Goal: Task Accomplishment & Management: Use online tool/utility

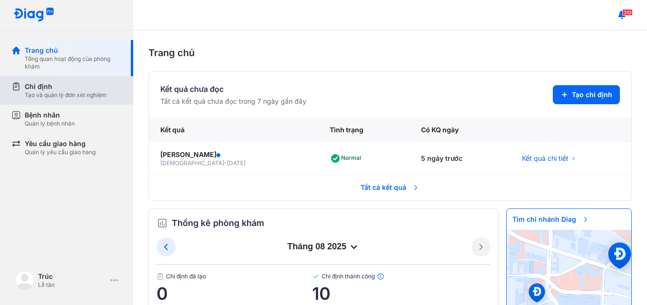
click at [106, 96] on div "Tạo và quản lý đơn xét nghiệm" at bounding box center [66, 95] width 82 height 8
click at [86, 90] on div "Chỉ định" at bounding box center [66, 87] width 82 height 10
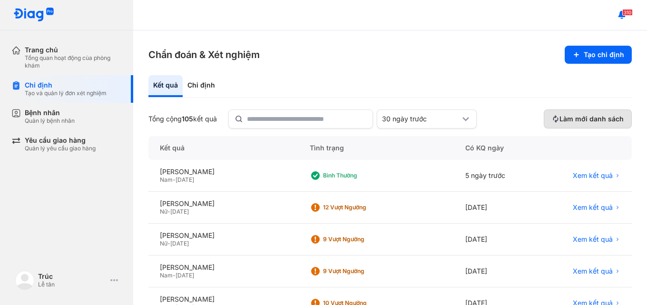
click at [543, 116] on button "Làm mới danh sách" at bounding box center [587, 118] width 88 height 19
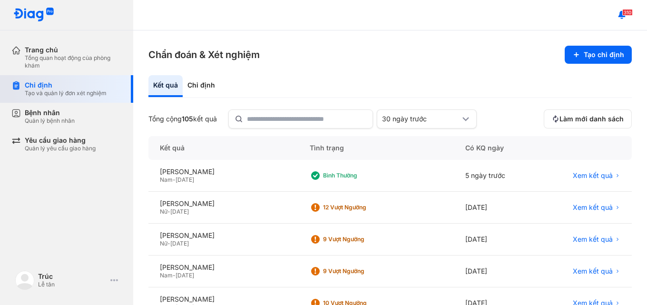
click at [31, 83] on div "Chỉ định" at bounding box center [66, 85] width 82 height 9
click at [35, 17] on img at bounding box center [33, 15] width 41 height 15
